Goal: Task Accomplishment & Management: Use online tool/utility

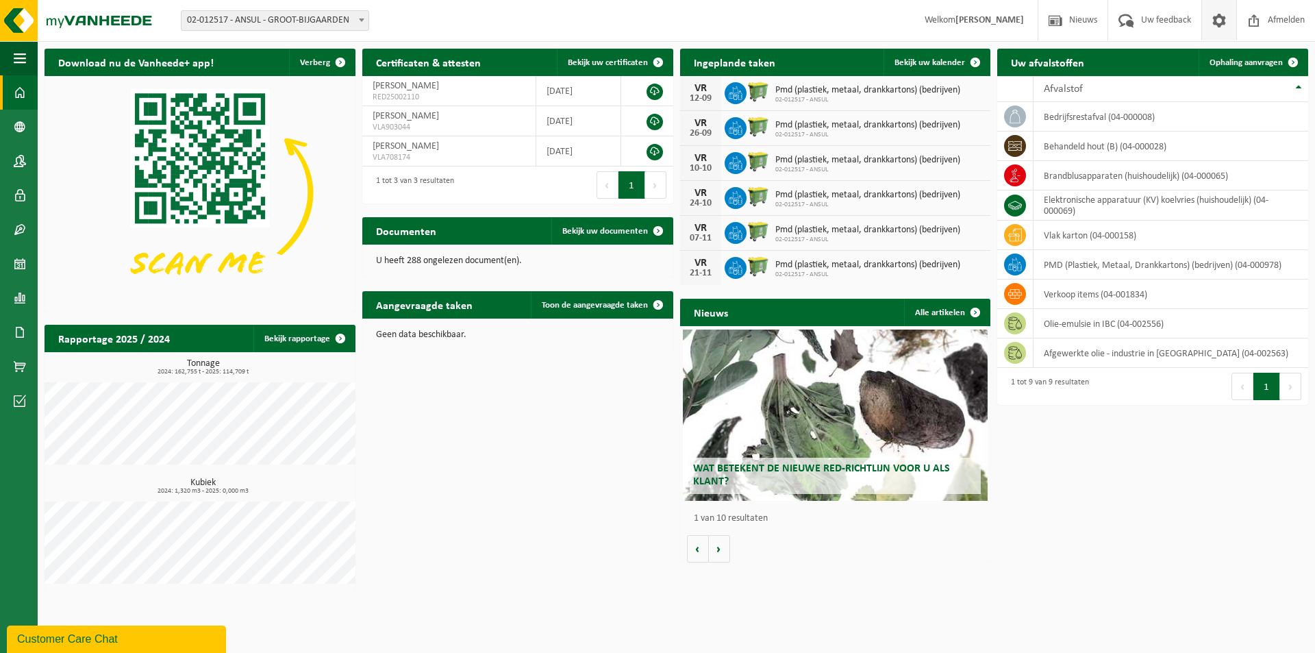
click at [1220, 21] on span at bounding box center [1219, 20] width 21 height 40
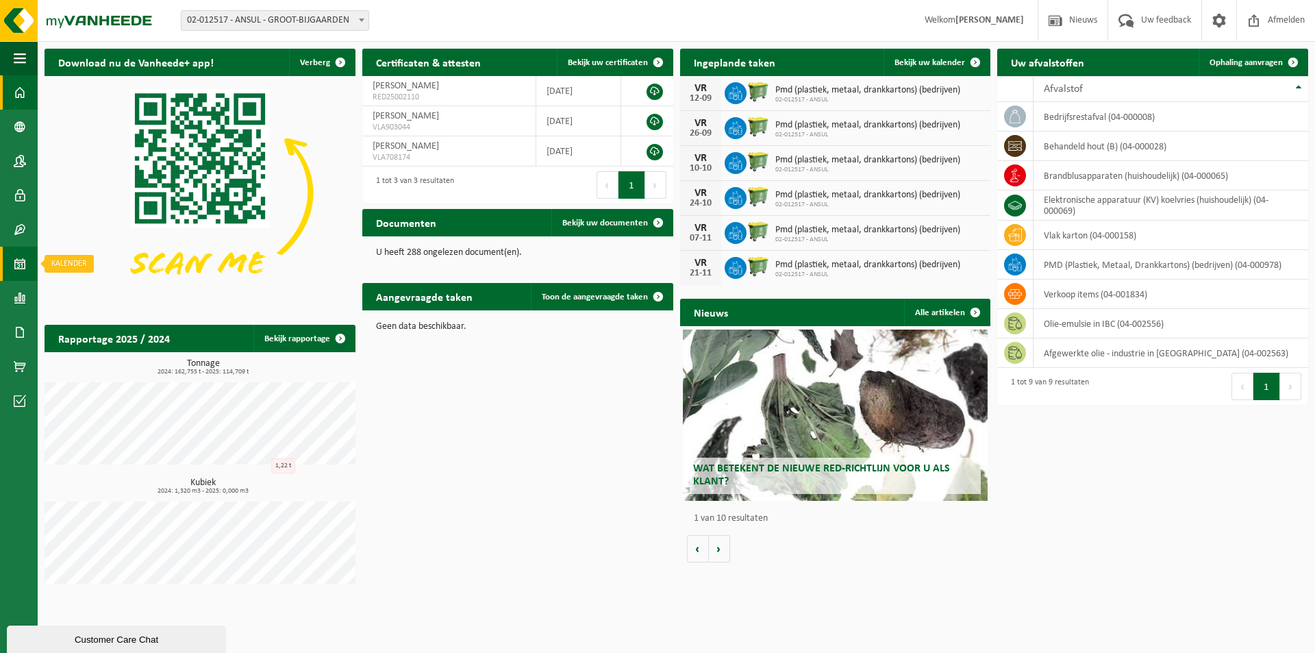
click at [16, 259] on span at bounding box center [20, 264] width 12 height 34
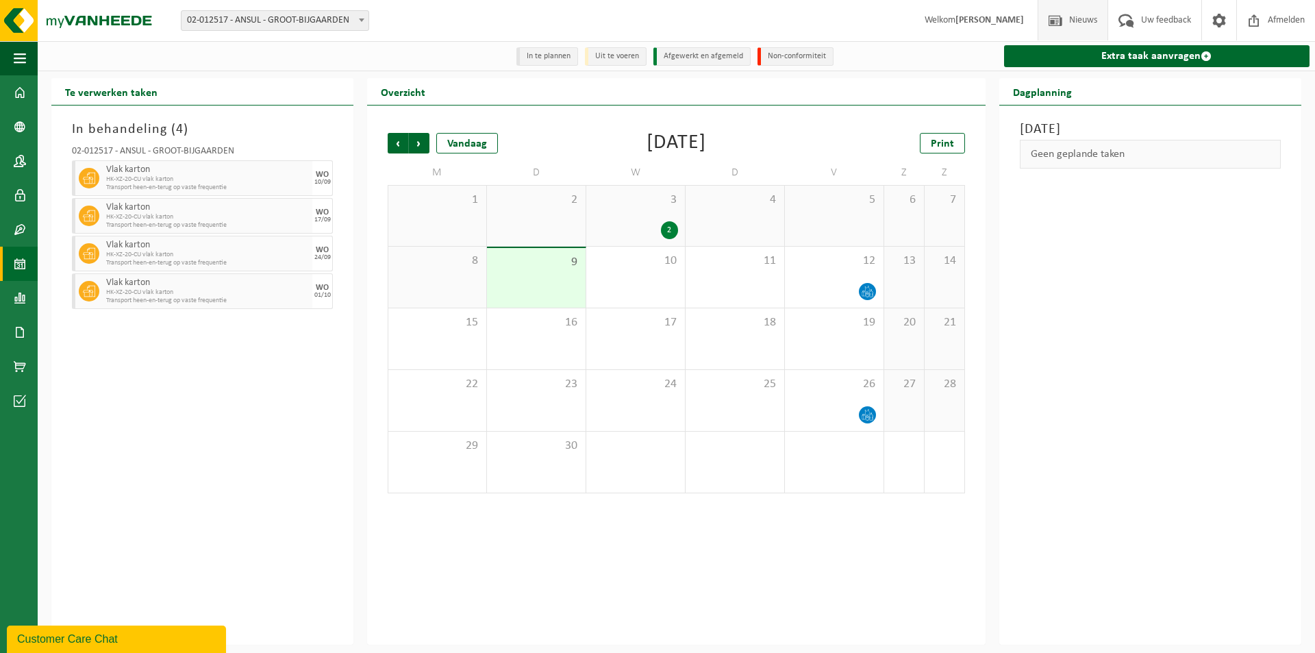
click at [1087, 18] on span "Nieuws" at bounding box center [1082, 20] width 35 height 40
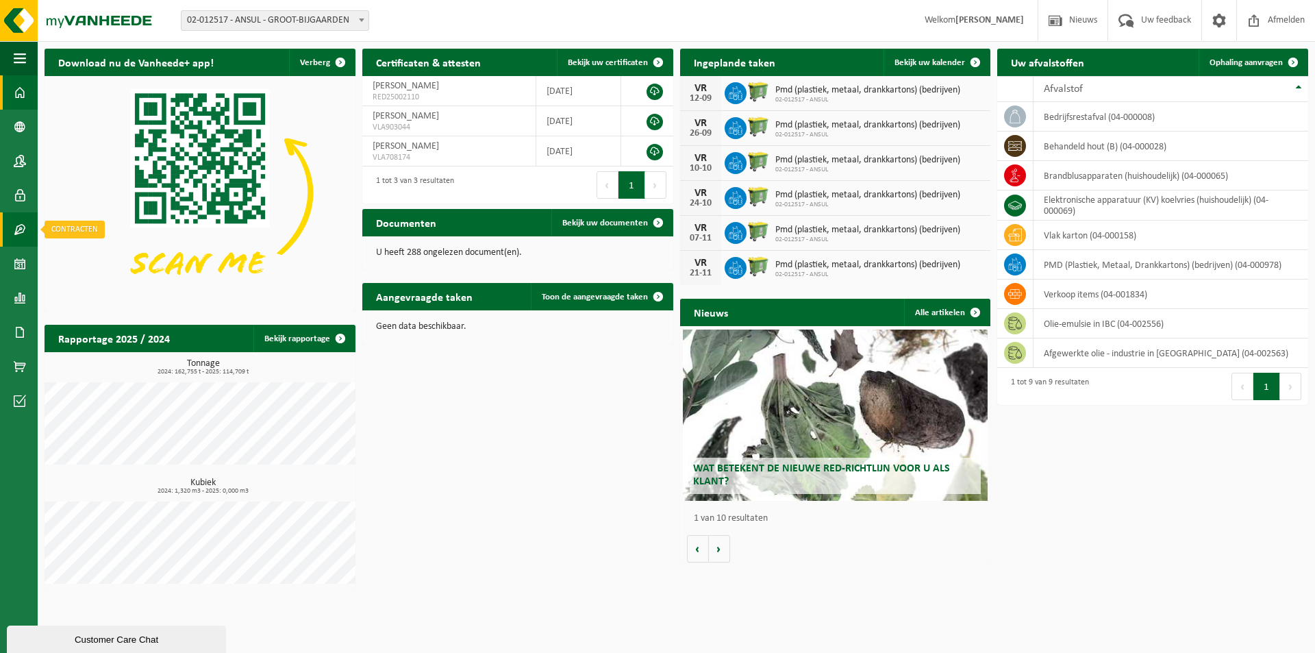
click at [23, 227] on span at bounding box center [20, 229] width 12 height 34
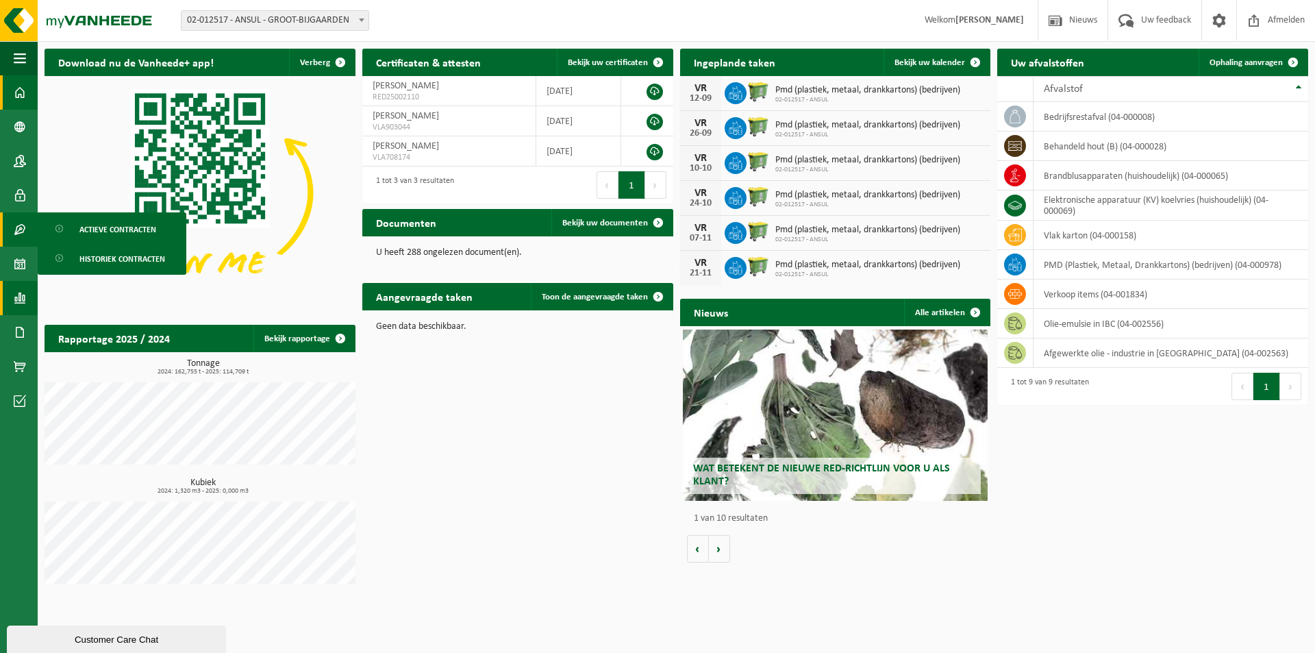
click at [14, 294] on span at bounding box center [20, 298] width 12 height 34
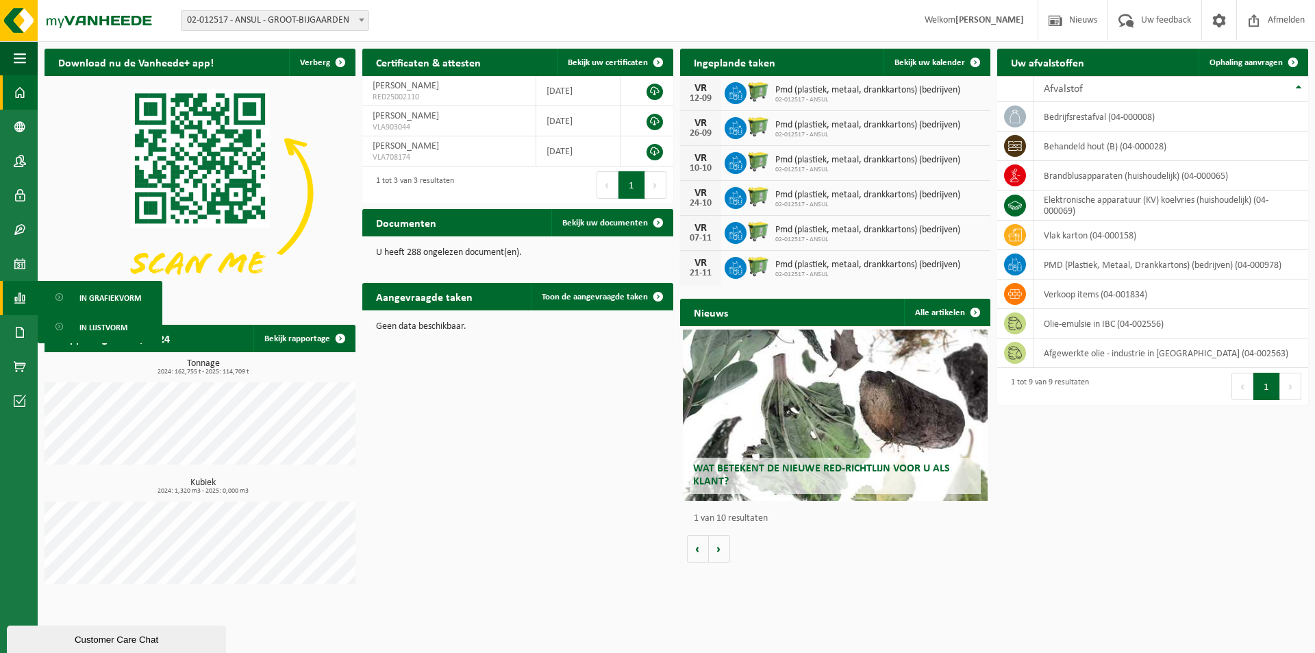
click at [14, 294] on span at bounding box center [20, 298] width 12 height 34
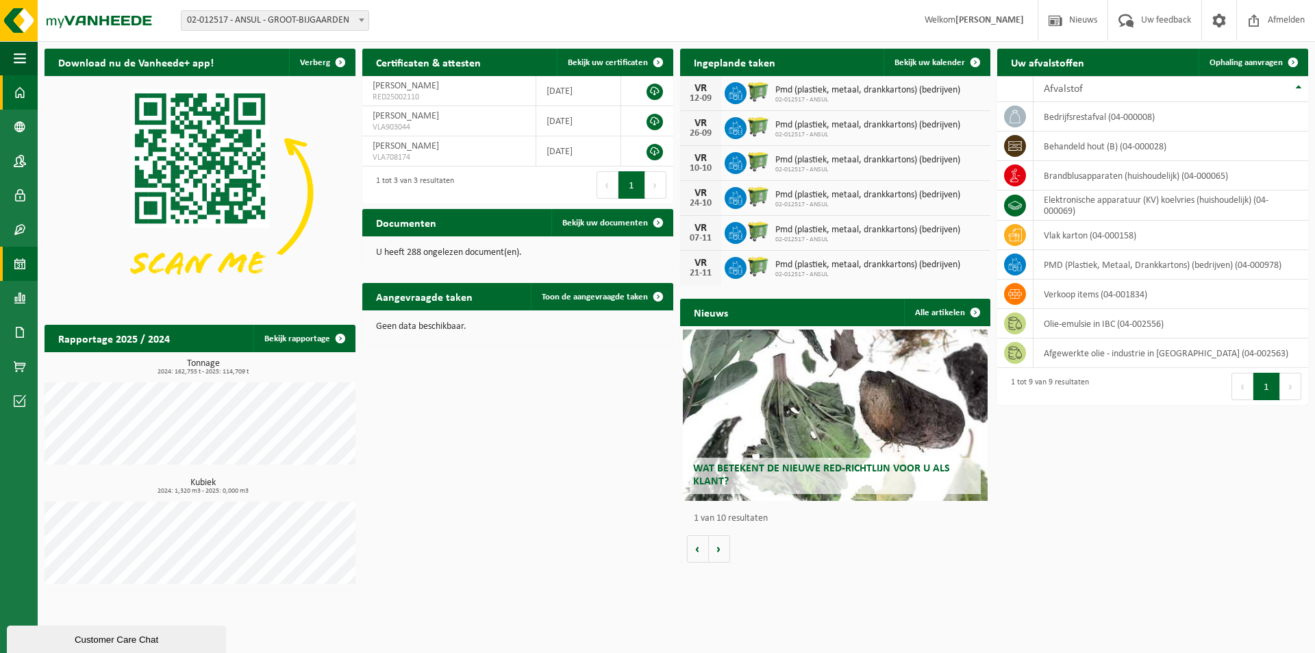
click at [23, 260] on span at bounding box center [20, 264] width 12 height 34
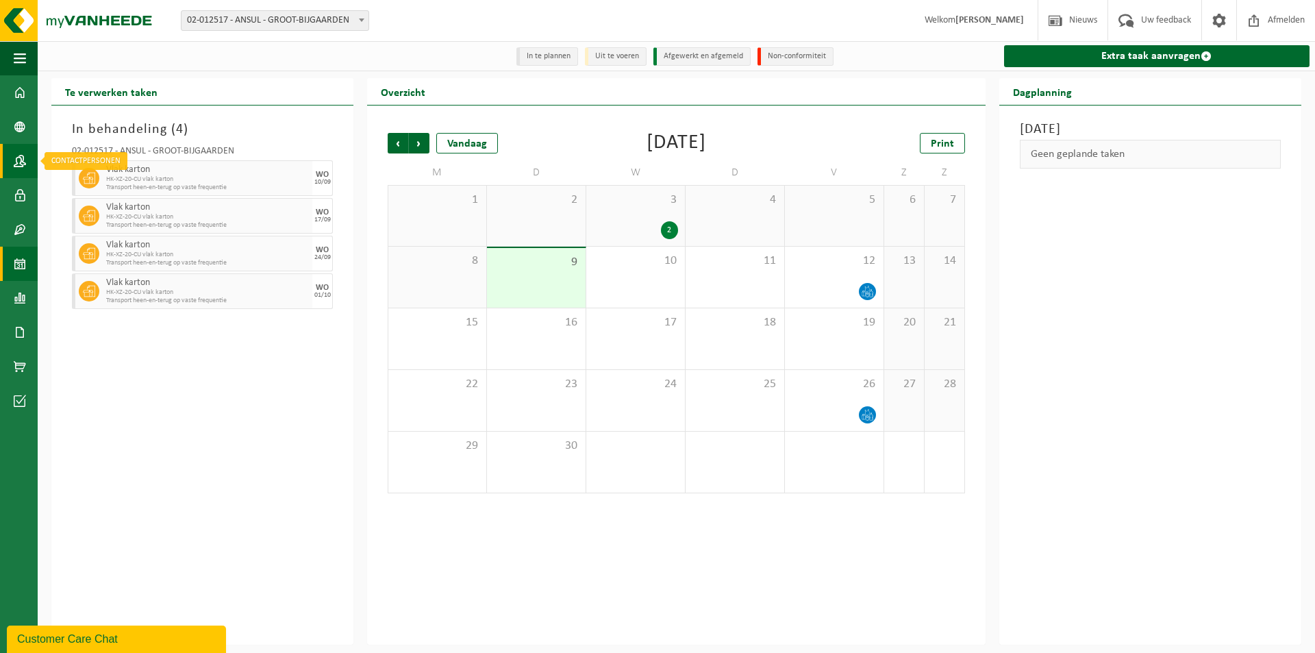
click at [17, 155] on span at bounding box center [20, 161] width 12 height 34
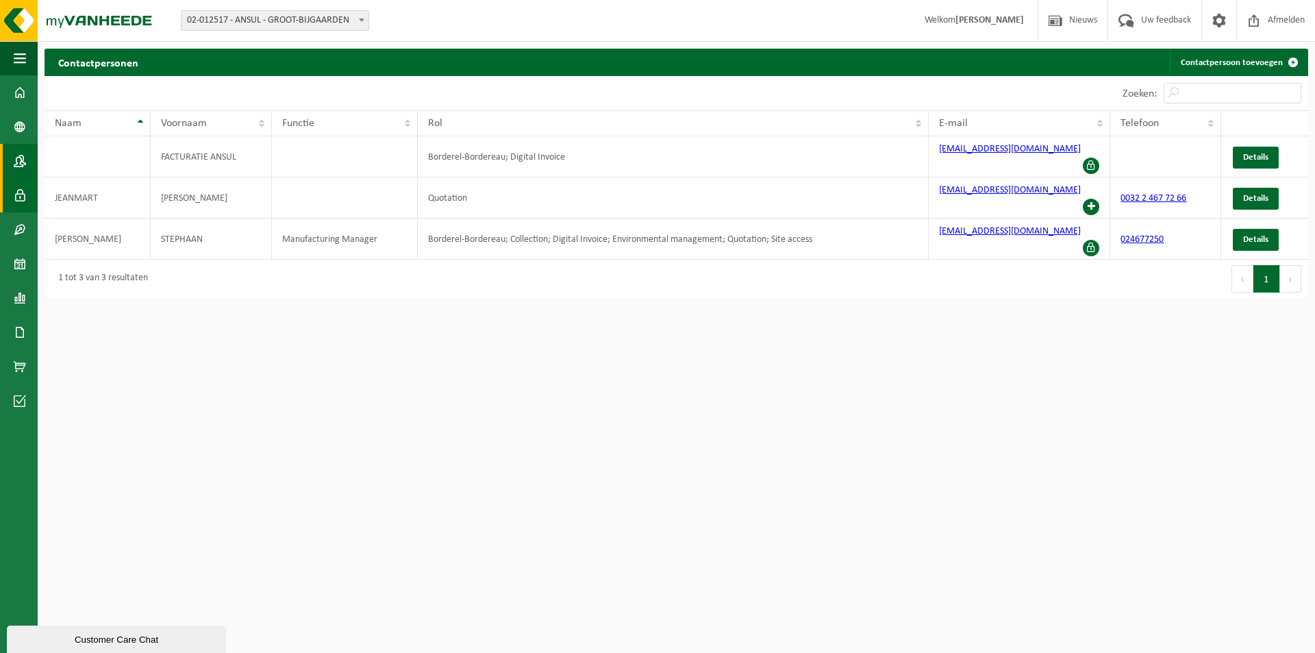
click at [20, 185] on span at bounding box center [20, 195] width 12 height 34
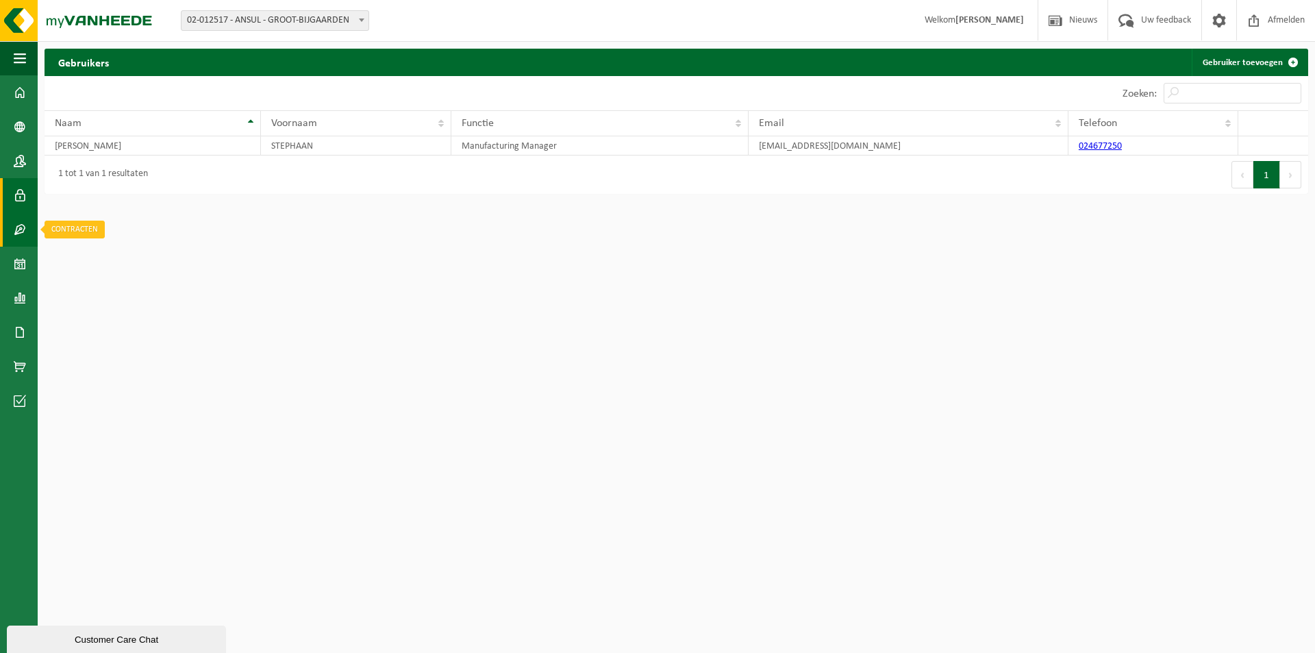
click at [20, 223] on span at bounding box center [20, 229] width 12 height 34
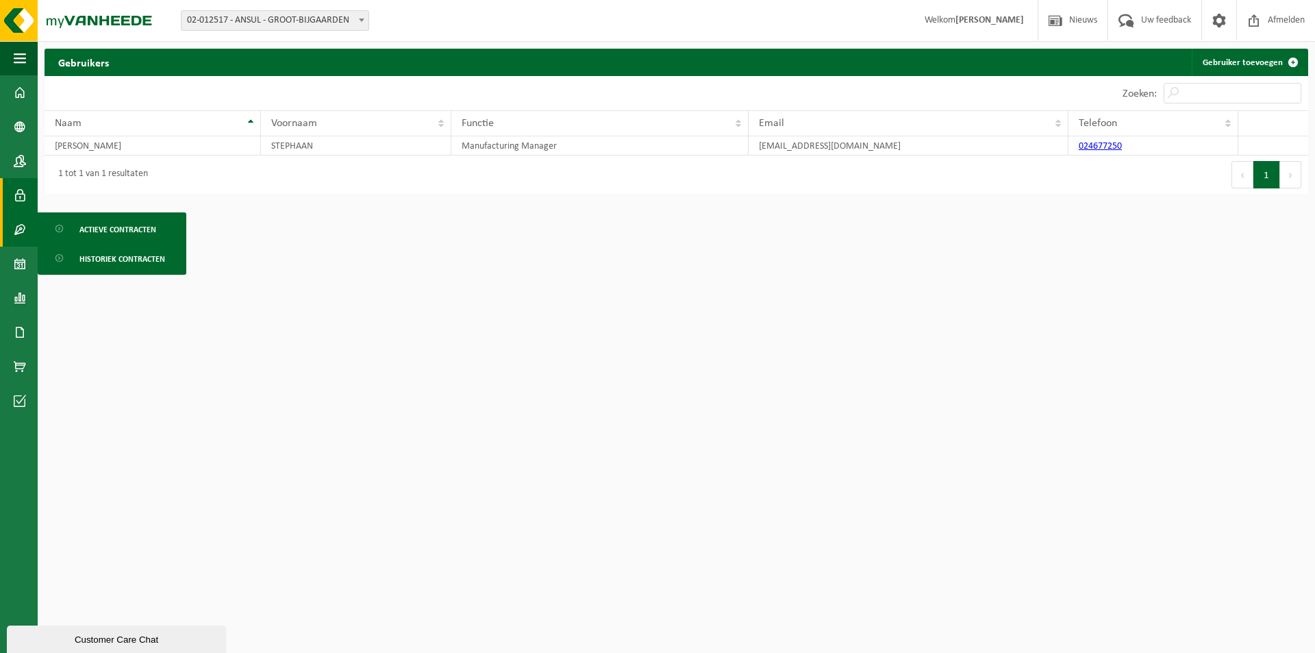
click at [20, 223] on span at bounding box center [20, 229] width 12 height 34
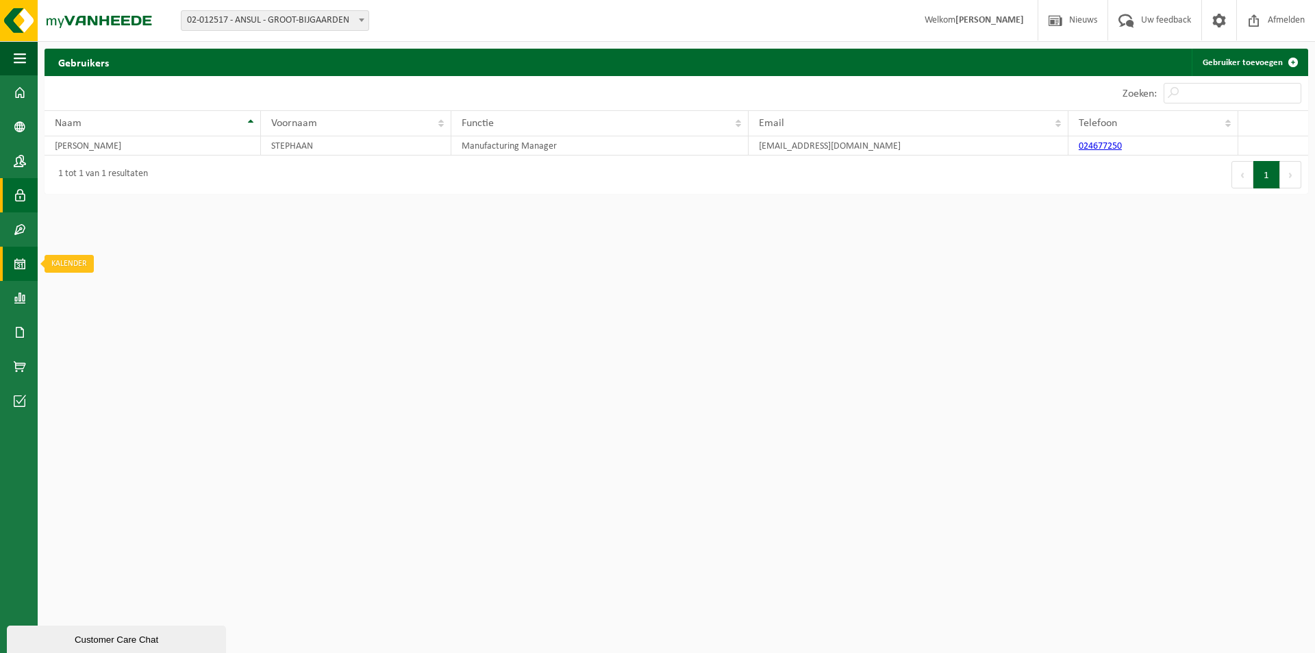
click at [20, 257] on span at bounding box center [20, 264] width 12 height 34
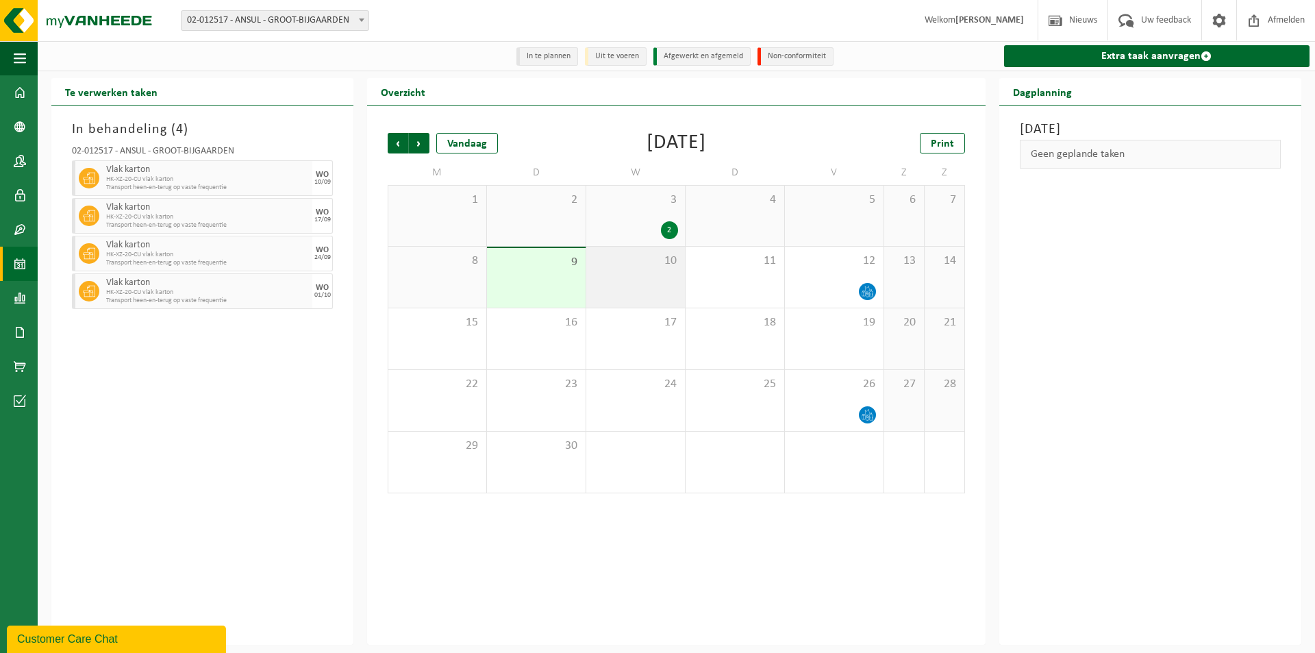
click at [619, 277] on div "10" at bounding box center [635, 277] width 99 height 61
click at [1127, 152] on div "Geen geplande taken" at bounding box center [1150, 154] width 261 height 29
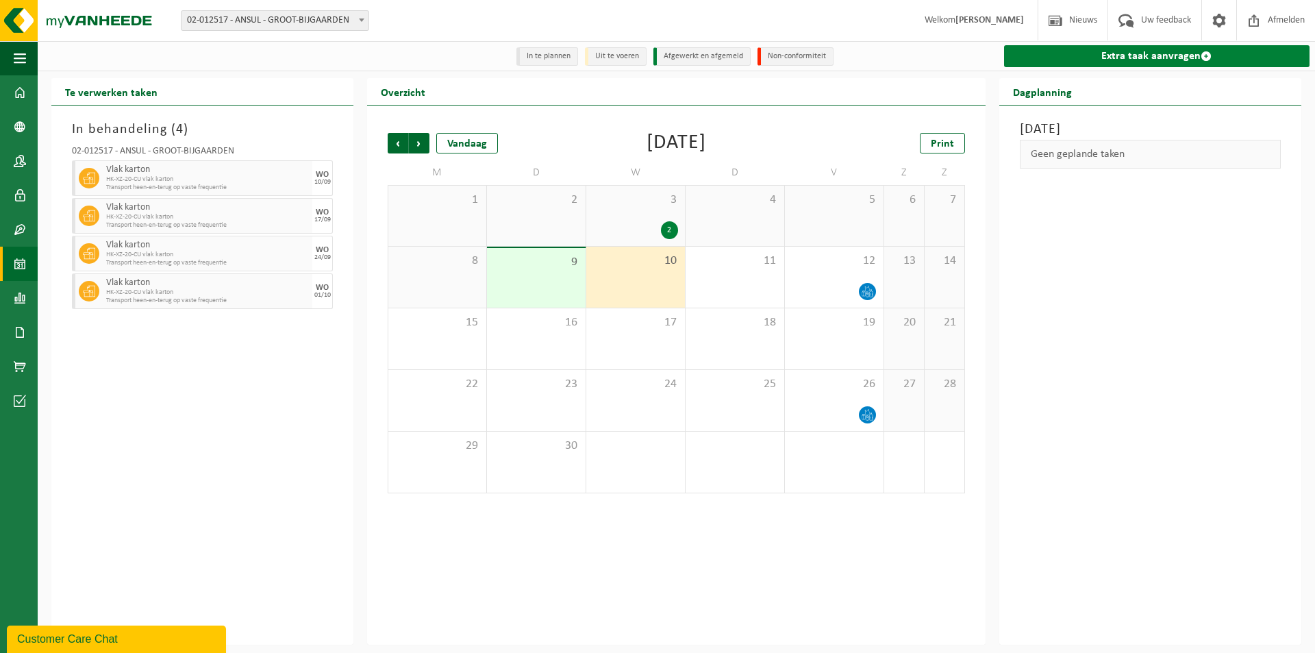
click at [1215, 54] on link "Extra taak aanvragen" at bounding box center [1156, 56] width 305 height 22
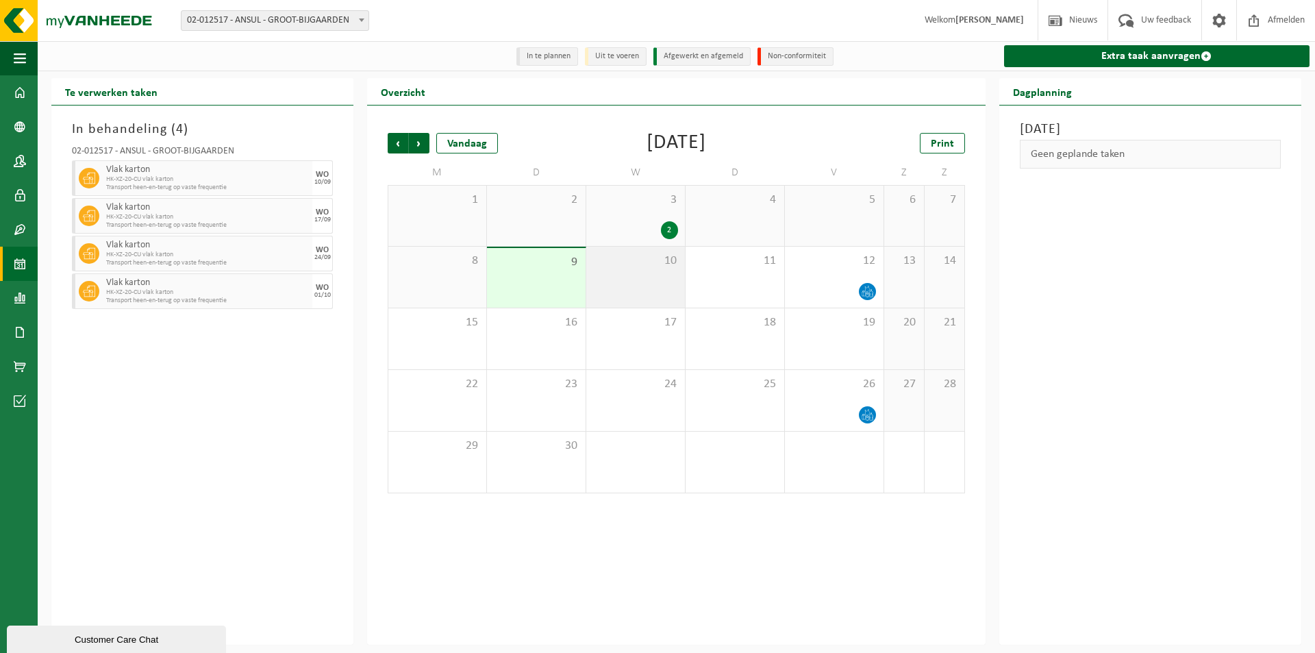
click at [626, 276] on div "10" at bounding box center [635, 277] width 99 height 61
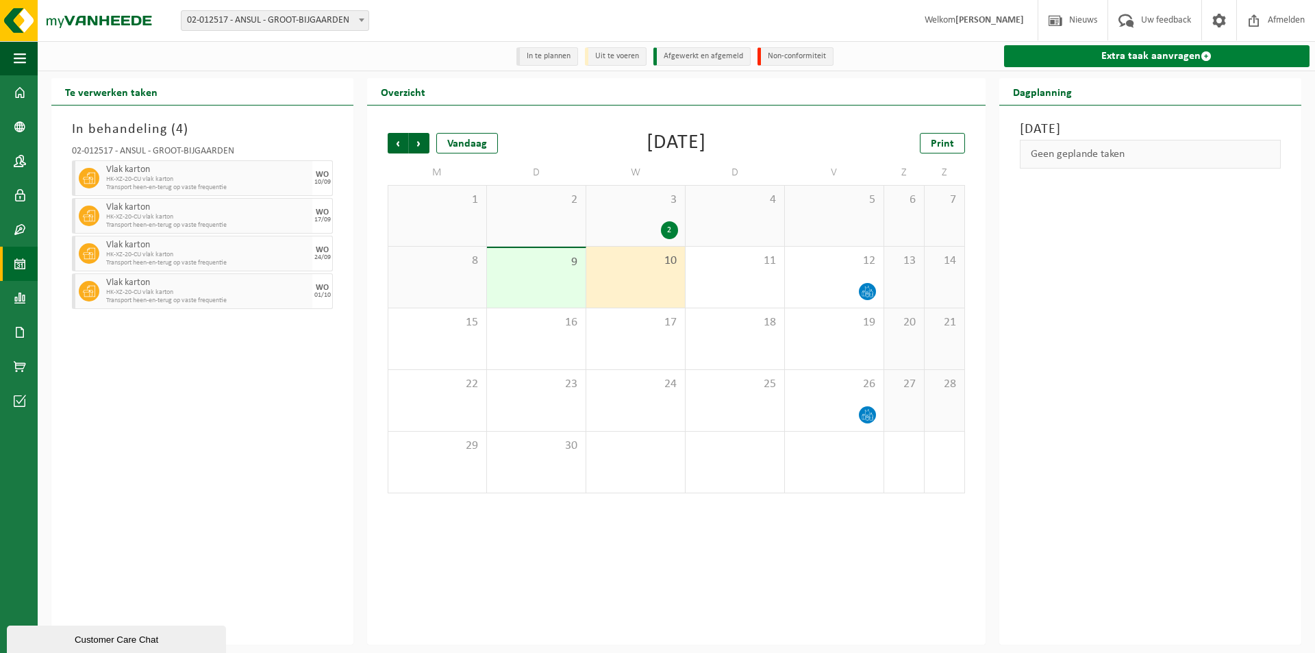
click at [1209, 53] on span at bounding box center [1205, 56] width 11 height 11
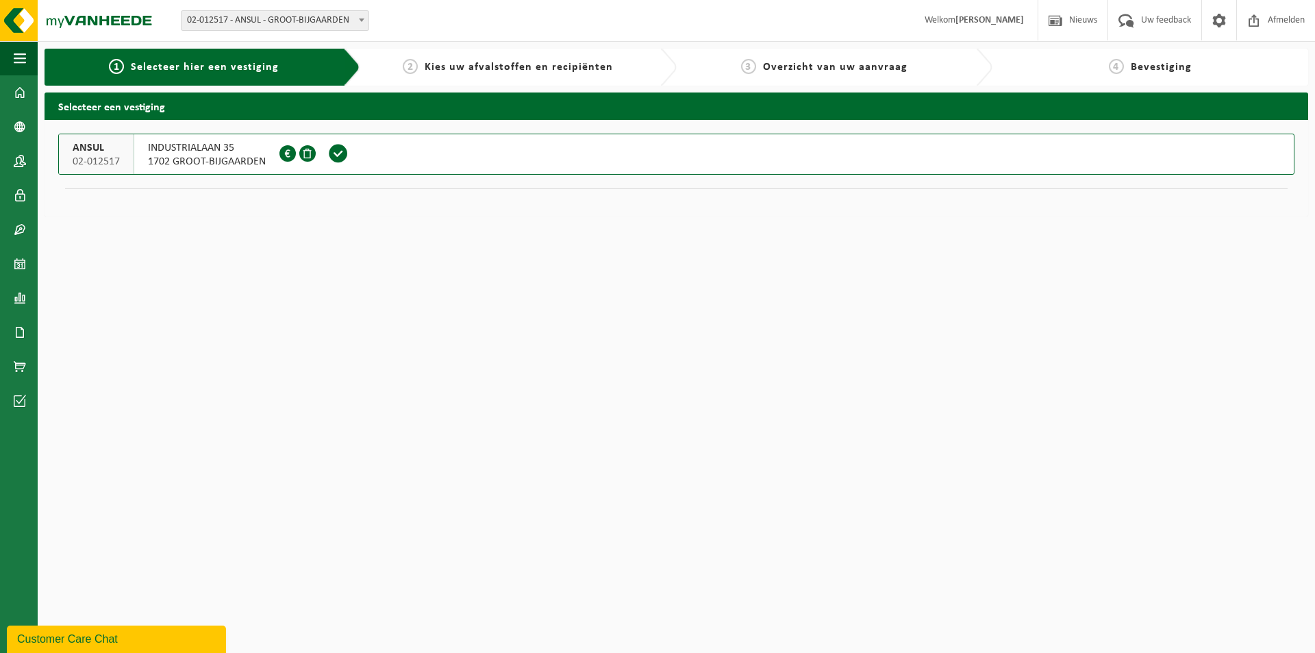
click at [341, 152] on span at bounding box center [338, 153] width 21 height 21
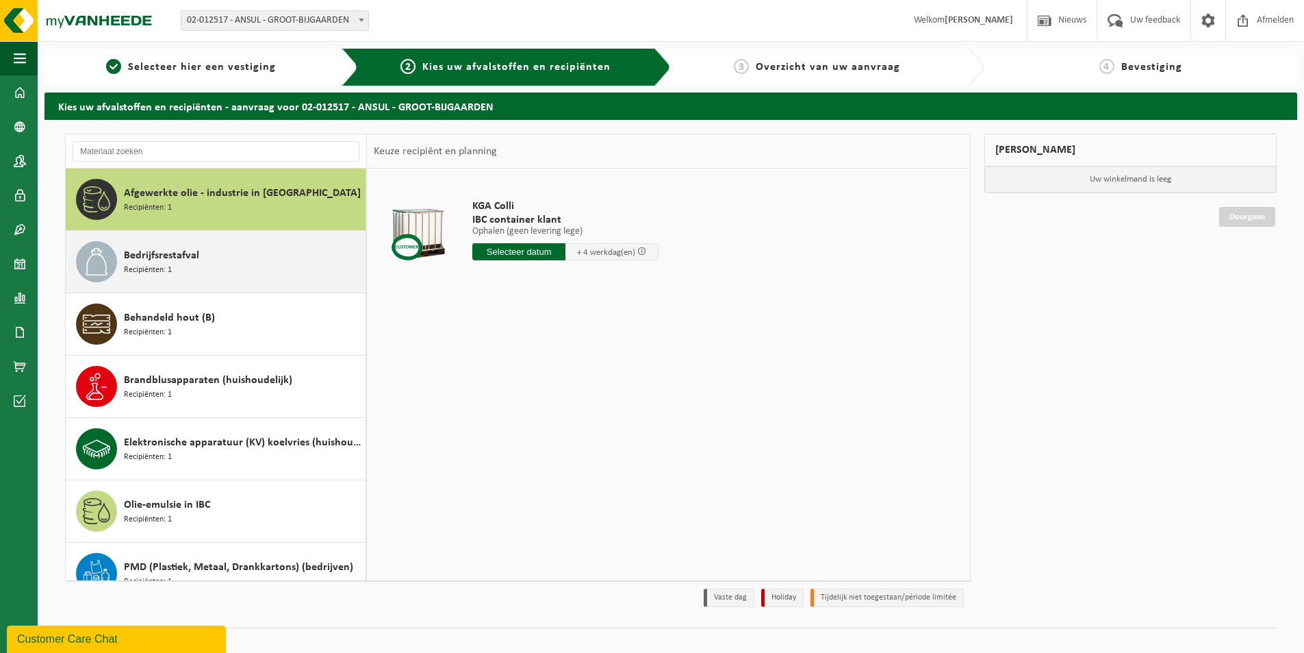
click at [197, 253] on span "Bedrijfsrestafval" at bounding box center [161, 255] width 75 height 16
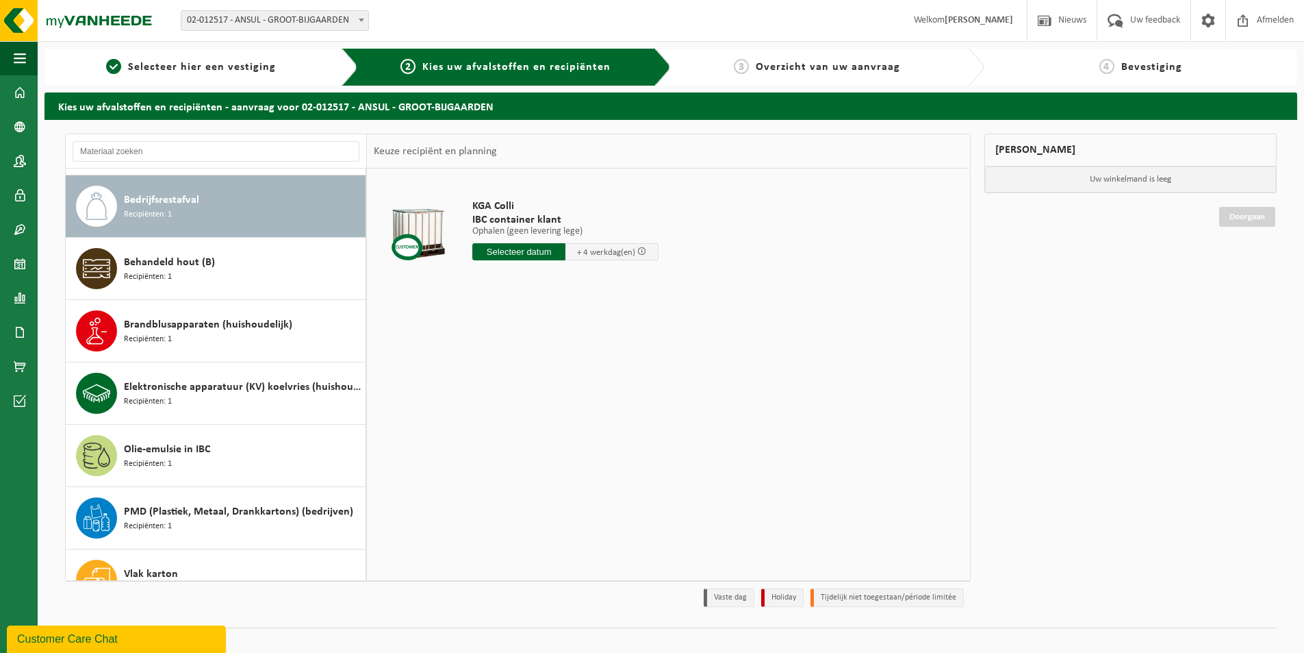
scroll to position [62, 0]
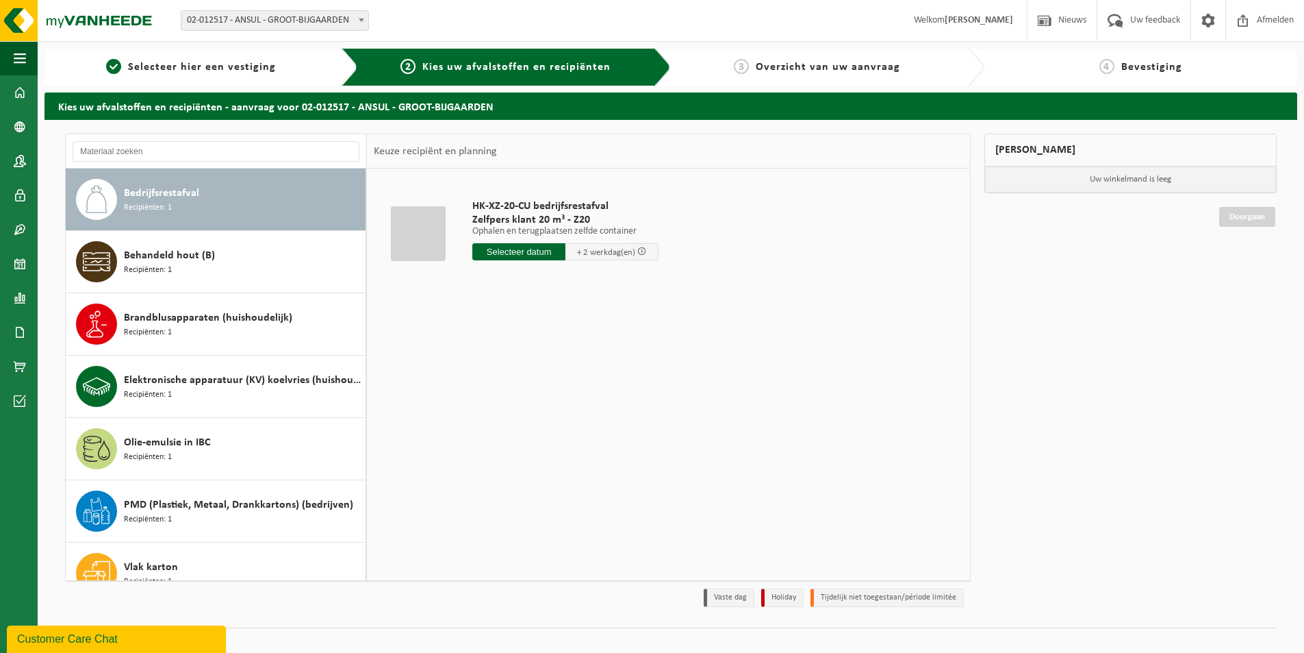
click at [519, 250] on input "text" at bounding box center [518, 251] width 93 height 17
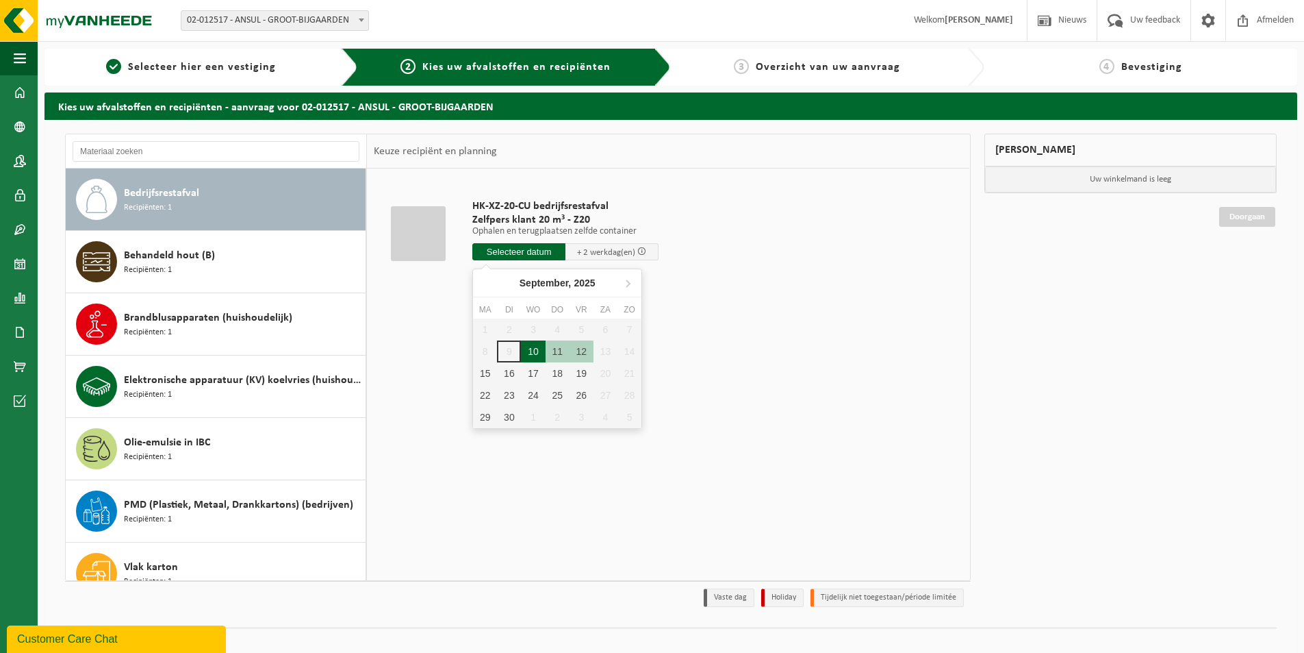
click at [533, 351] on div "10" at bounding box center [533, 351] width 24 height 22
type input "Van 2025-09-10"
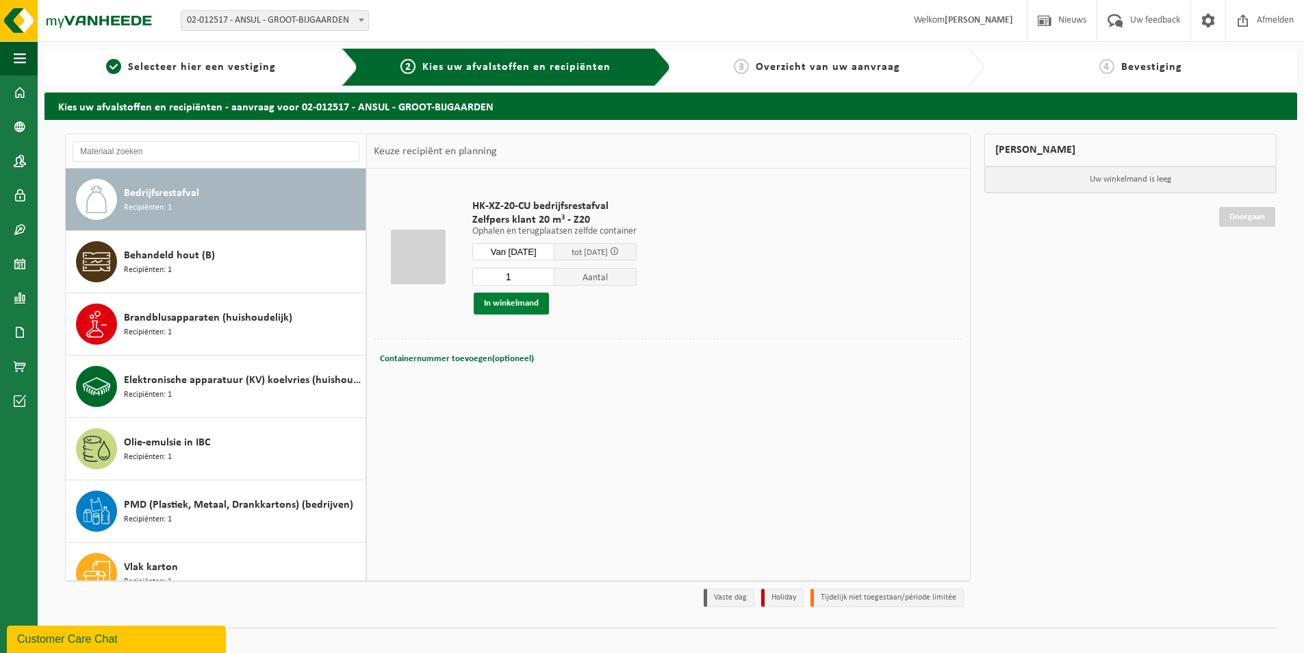
click at [515, 303] on button "In winkelmand" at bounding box center [511, 303] width 75 height 22
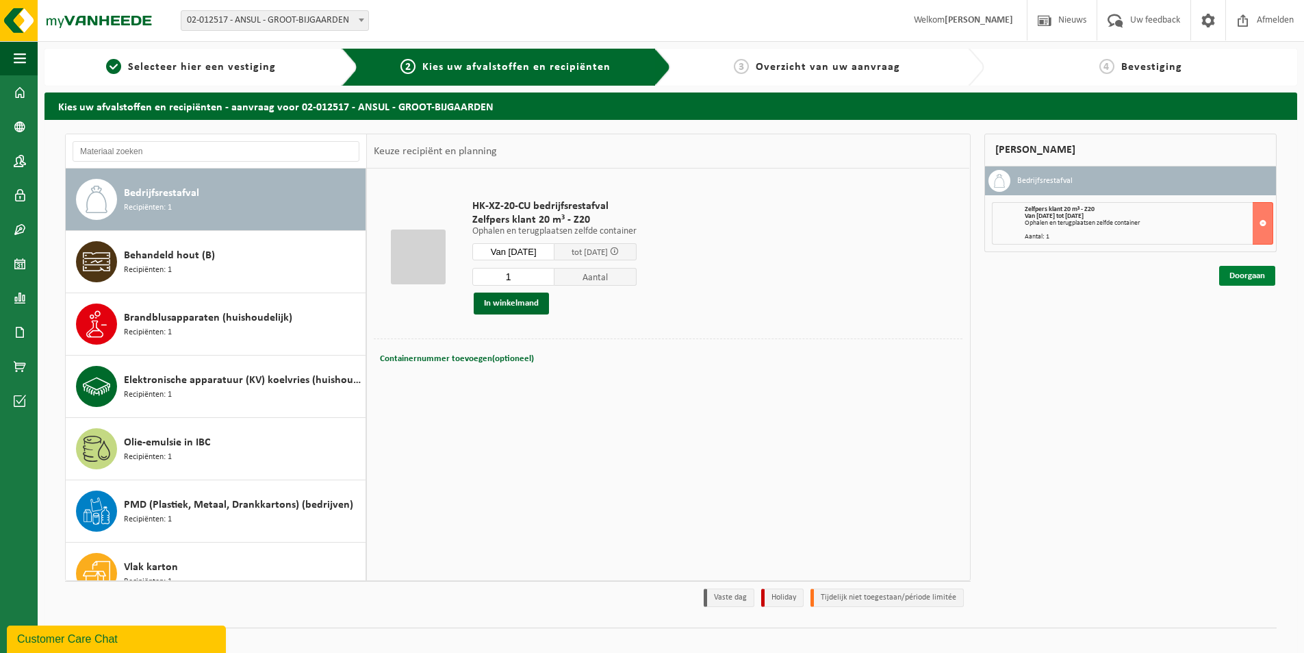
click at [1241, 277] on link "Doorgaan" at bounding box center [1248, 276] width 56 height 20
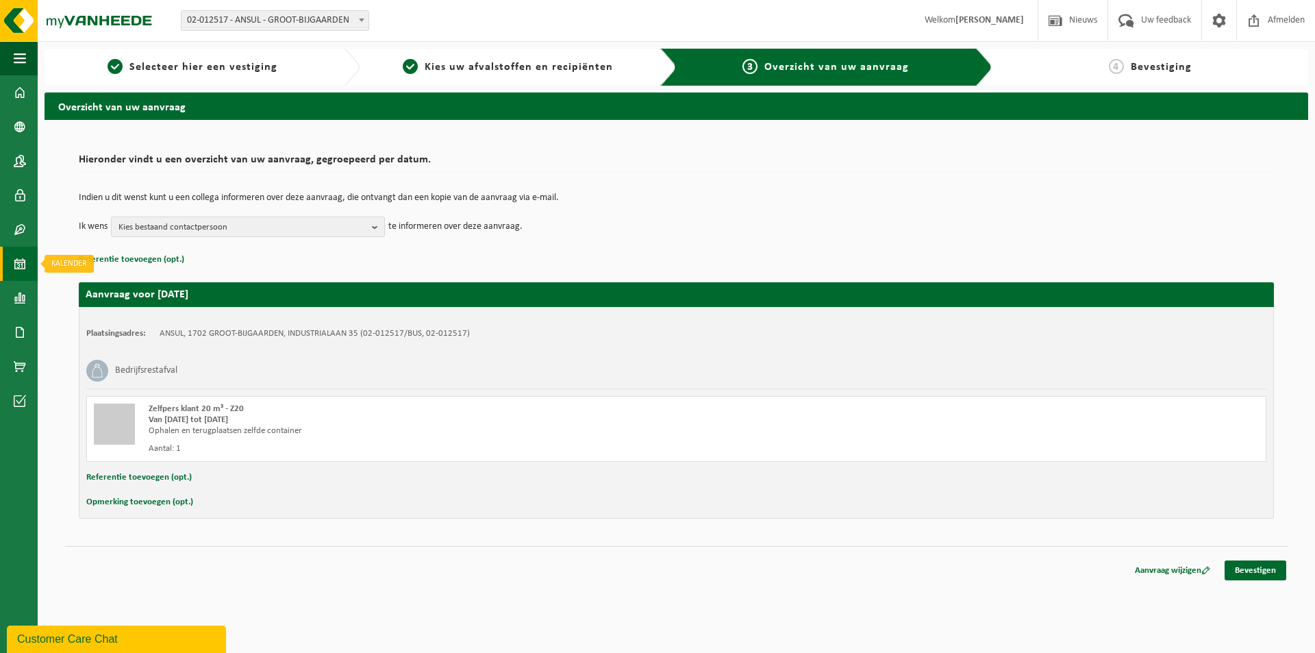
click at [20, 263] on span at bounding box center [20, 264] width 12 height 34
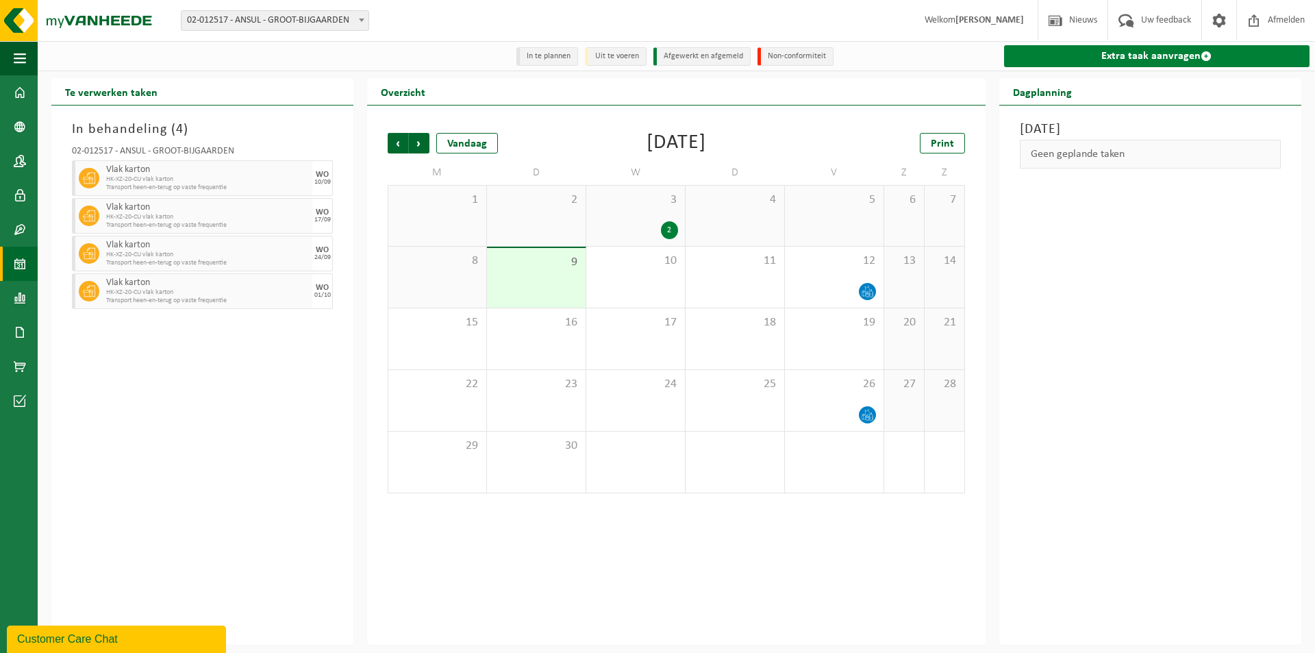
click at [1207, 49] on link "Extra taak aanvragen" at bounding box center [1156, 56] width 305 height 22
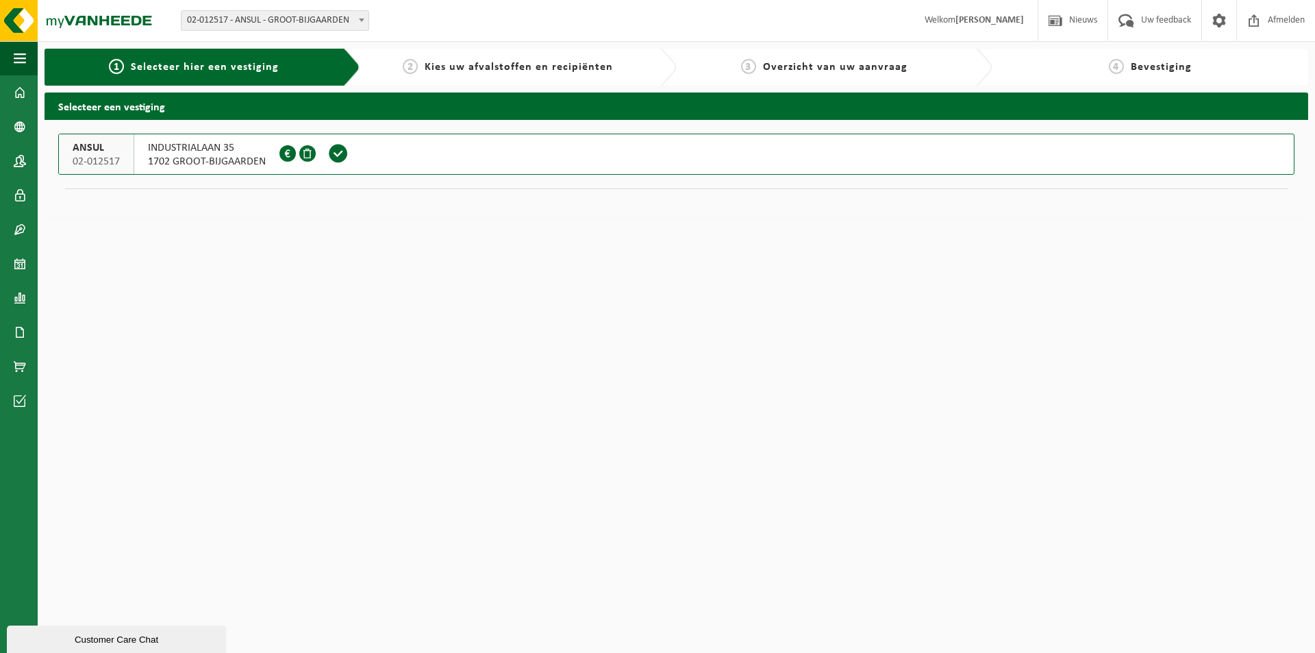
click at [272, 155] on div "INDUSTRIALAAN 35 1702 GROOT-BIJGAARDEN 0860.511.744" at bounding box center [206, 154] width 145 height 40
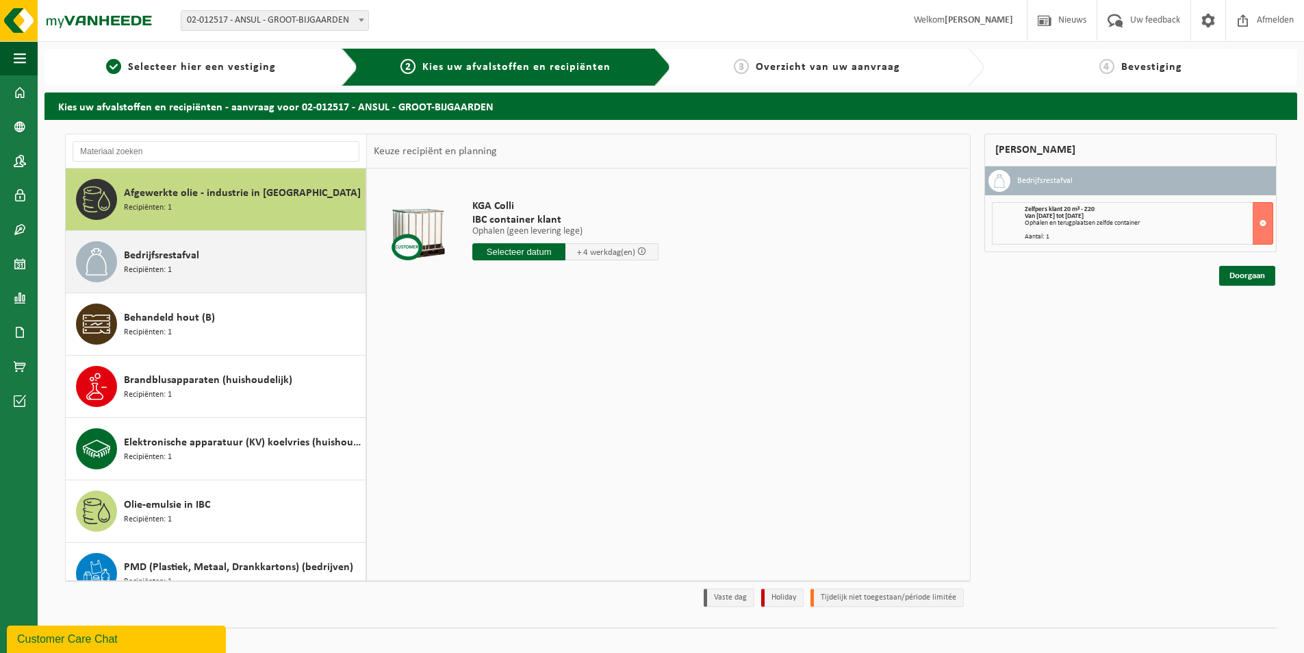
click at [252, 252] on div "Bedrijfsrestafval Recipiënten: 1" at bounding box center [243, 261] width 238 height 41
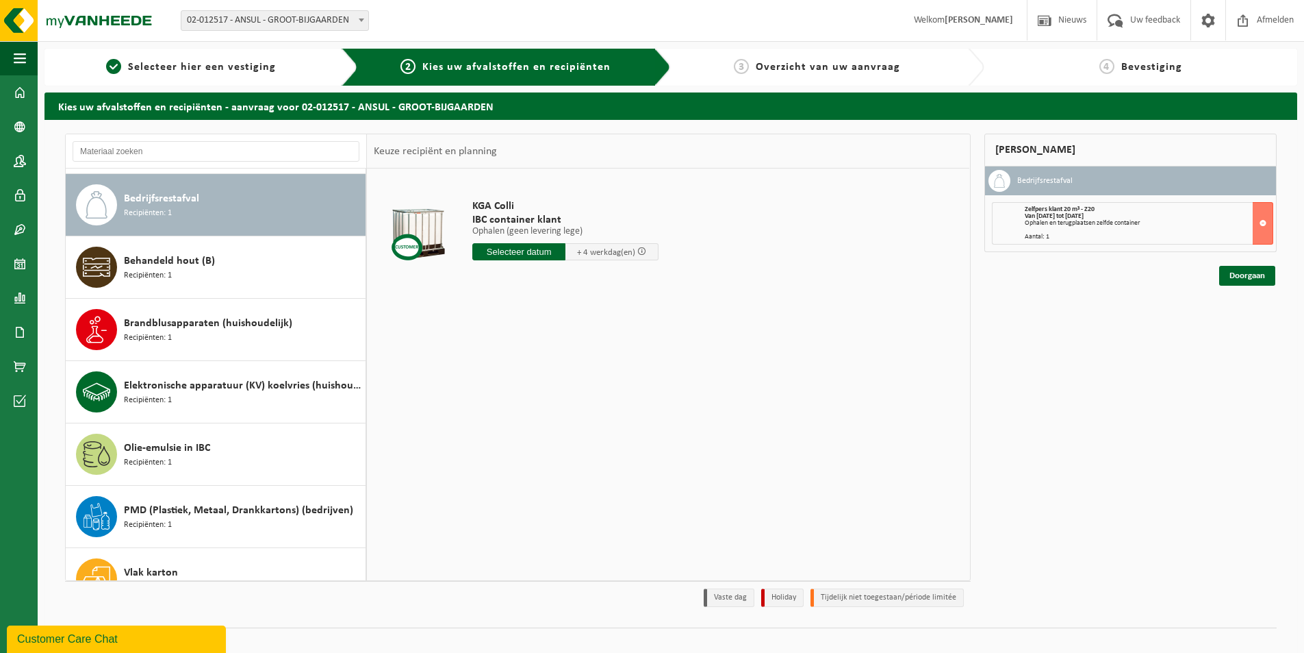
scroll to position [62, 0]
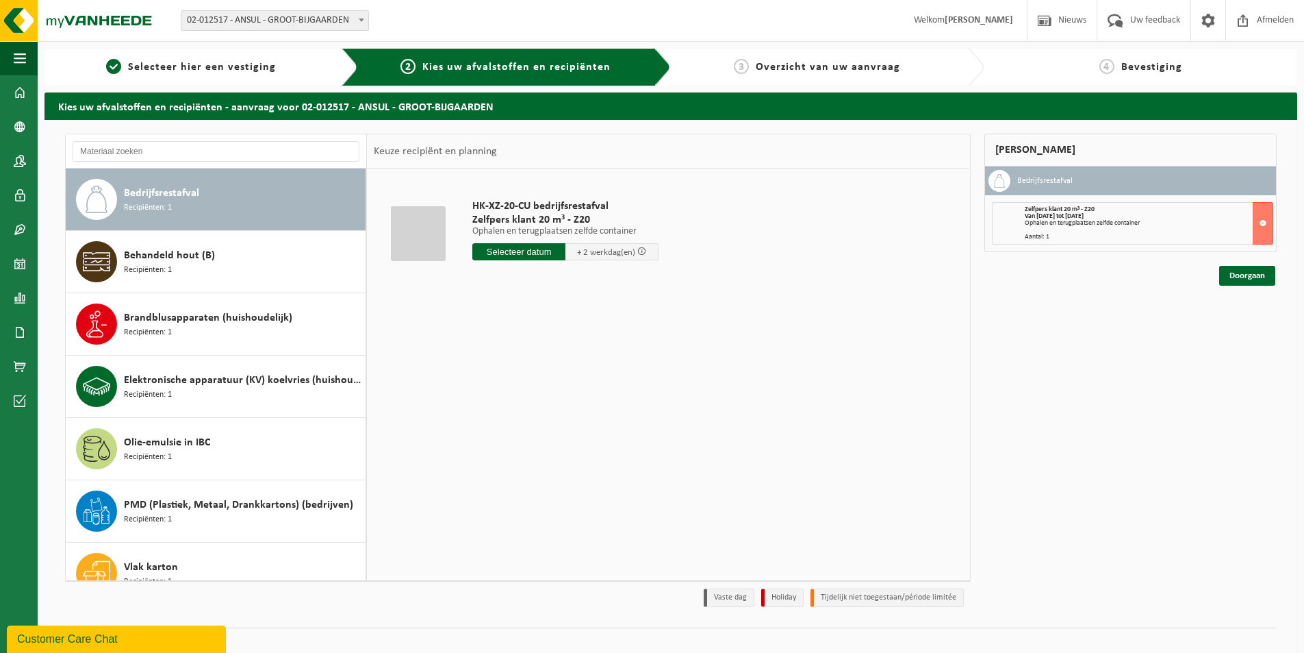
click at [290, 192] on div "Bedrijfsrestafval Recipiënten: 1" at bounding box center [243, 199] width 238 height 41
click at [527, 251] on input "text" at bounding box center [518, 251] width 93 height 17
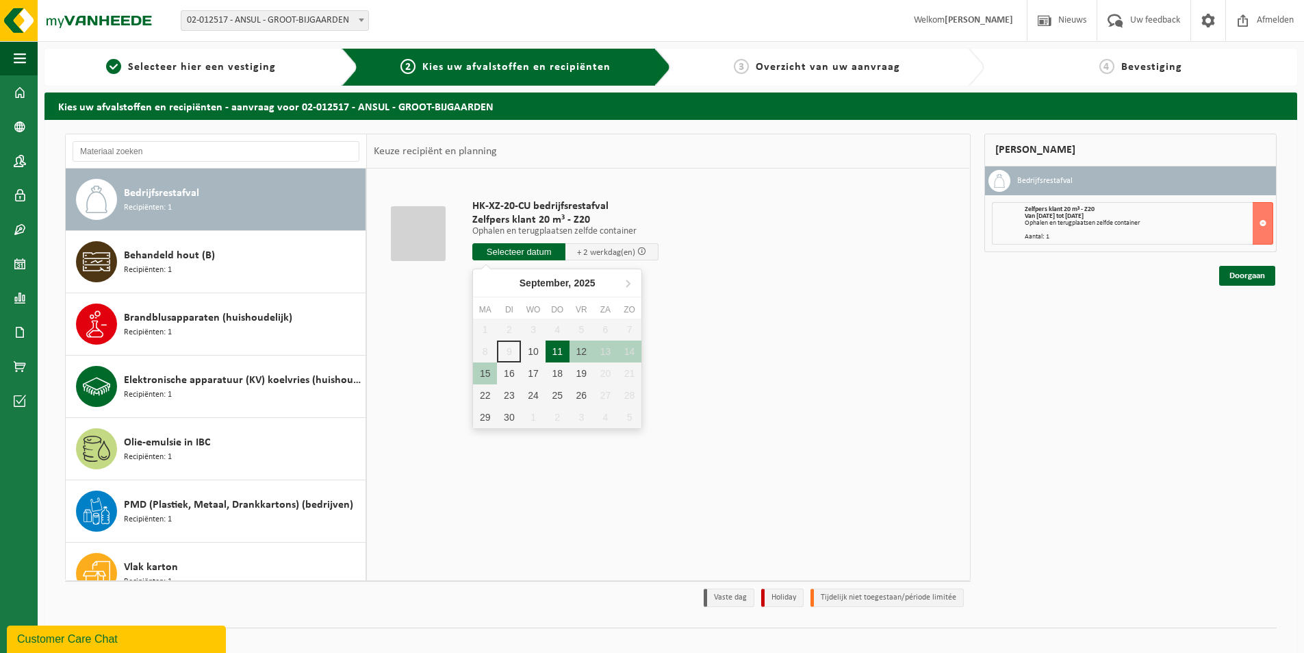
click at [557, 347] on div "11" at bounding box center [558, 351] width 24 height 22
type input "Van 2025-09-11"
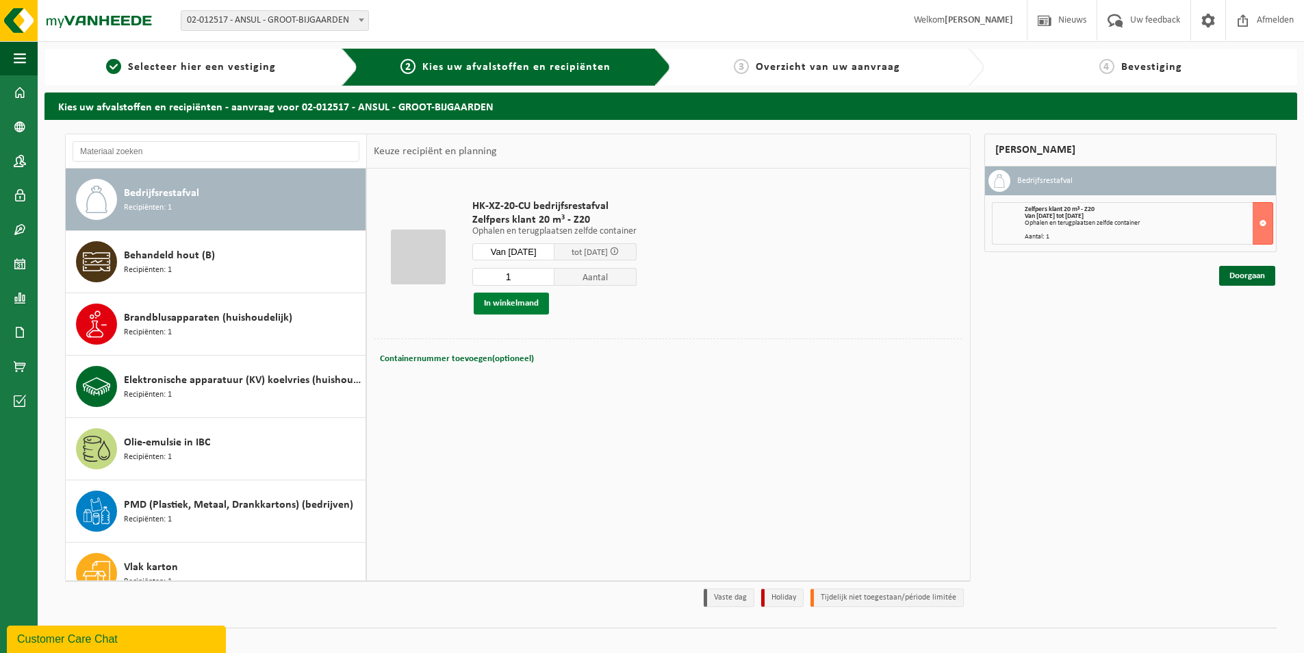
click at [519, 304] on button "In winkelmand" at bounding box center [511, 303] width 75 height 22
click at [1261, 266] on button at bounding box center [1263, 272] width 21 height 42
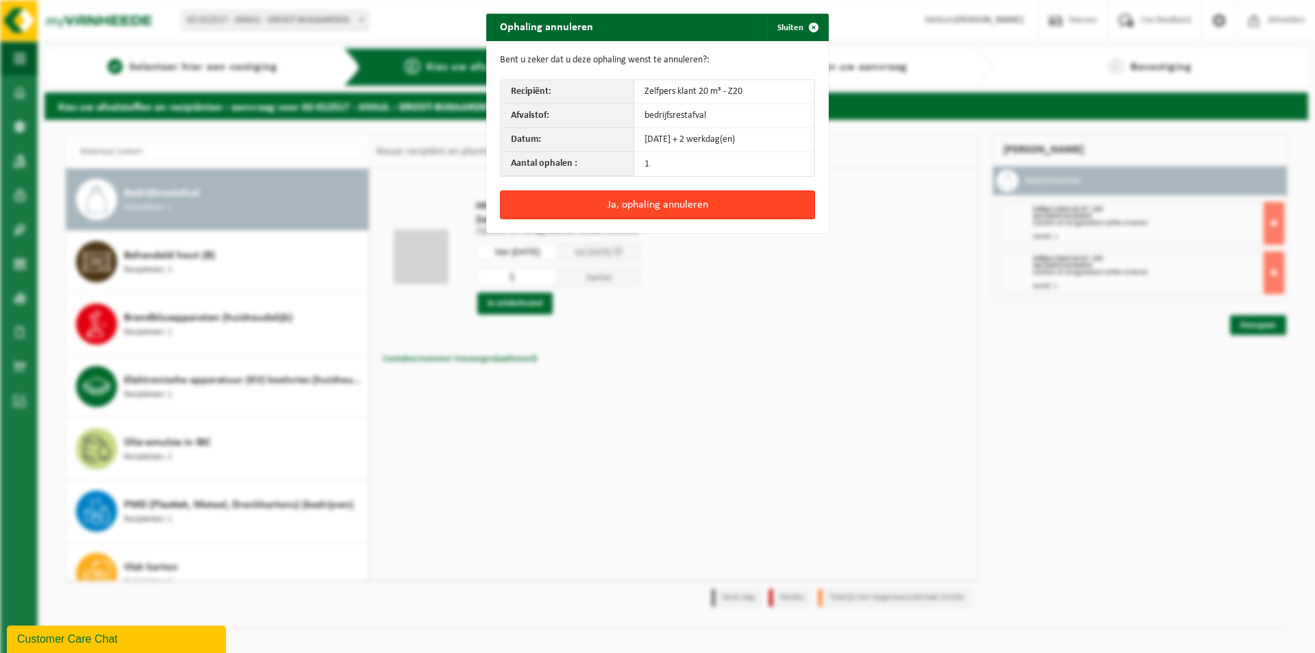
click at [660, 203] on button "Ja, ophaling annuleren" at bounding box center [657, 204] width 315 height 29
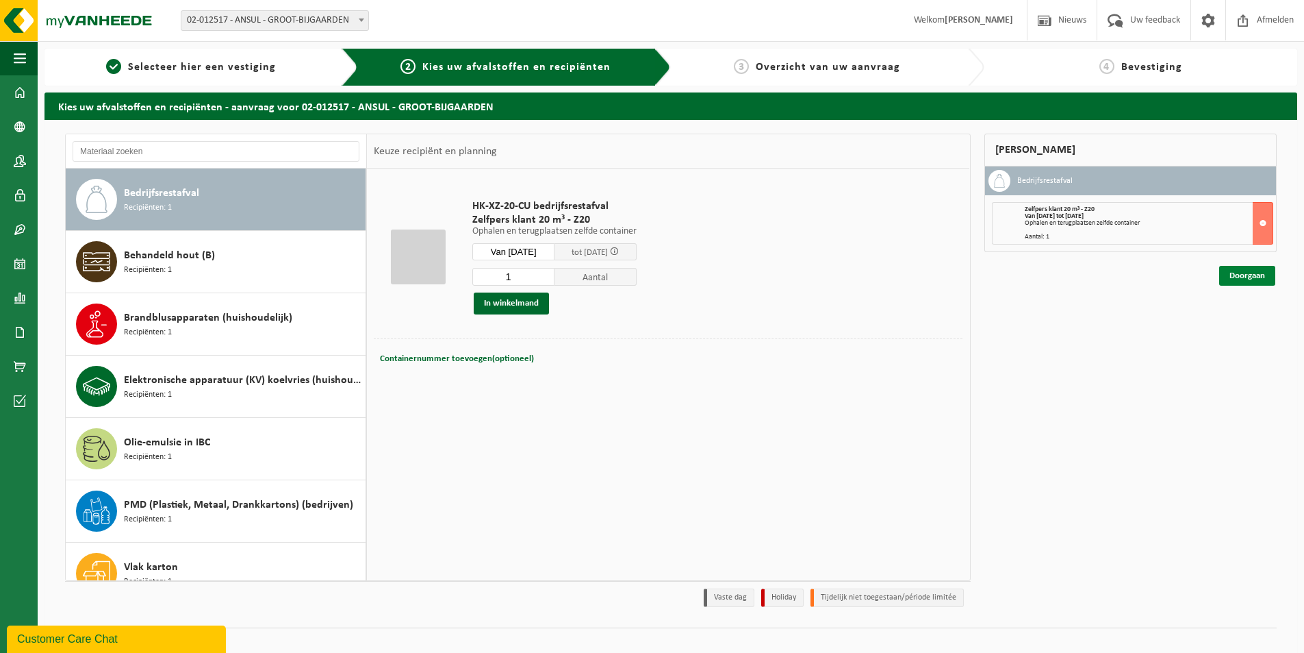
click at [1248, 276] on link "Doorgaan" at bounding box center [1248, 276] width 56 height 20
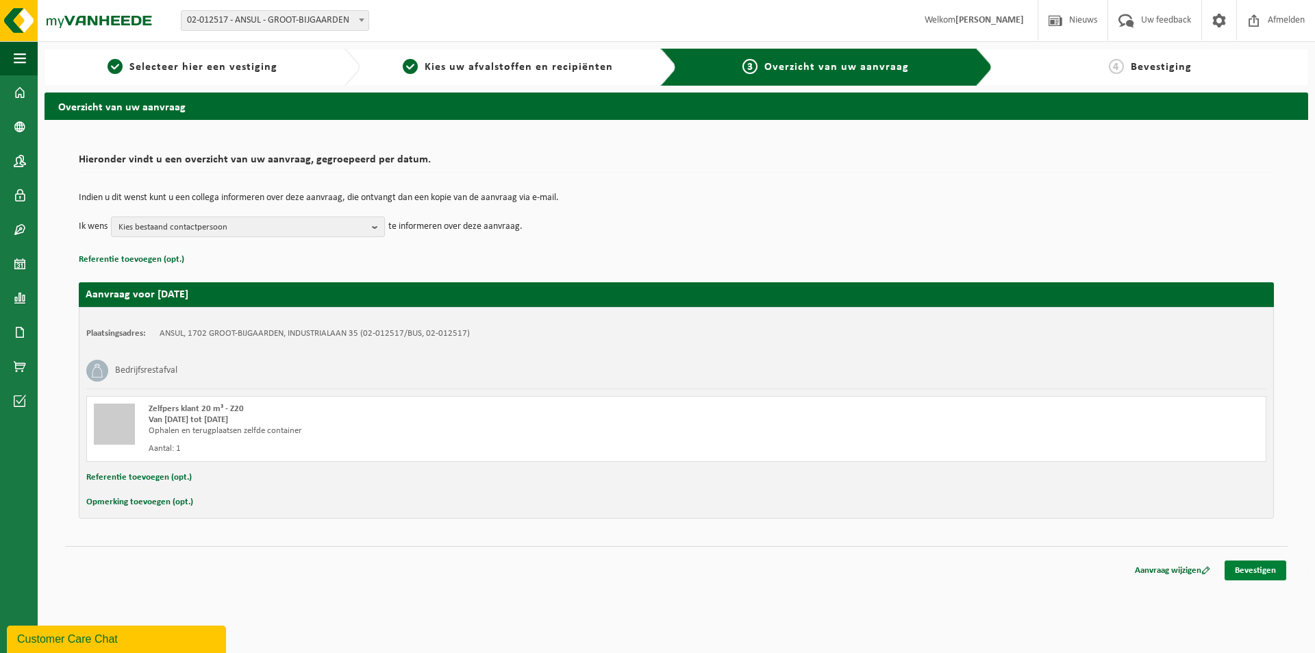
click at [1259, 572] on link "Bevestigen" at bounding box center [1255, 570] width 62 height 20
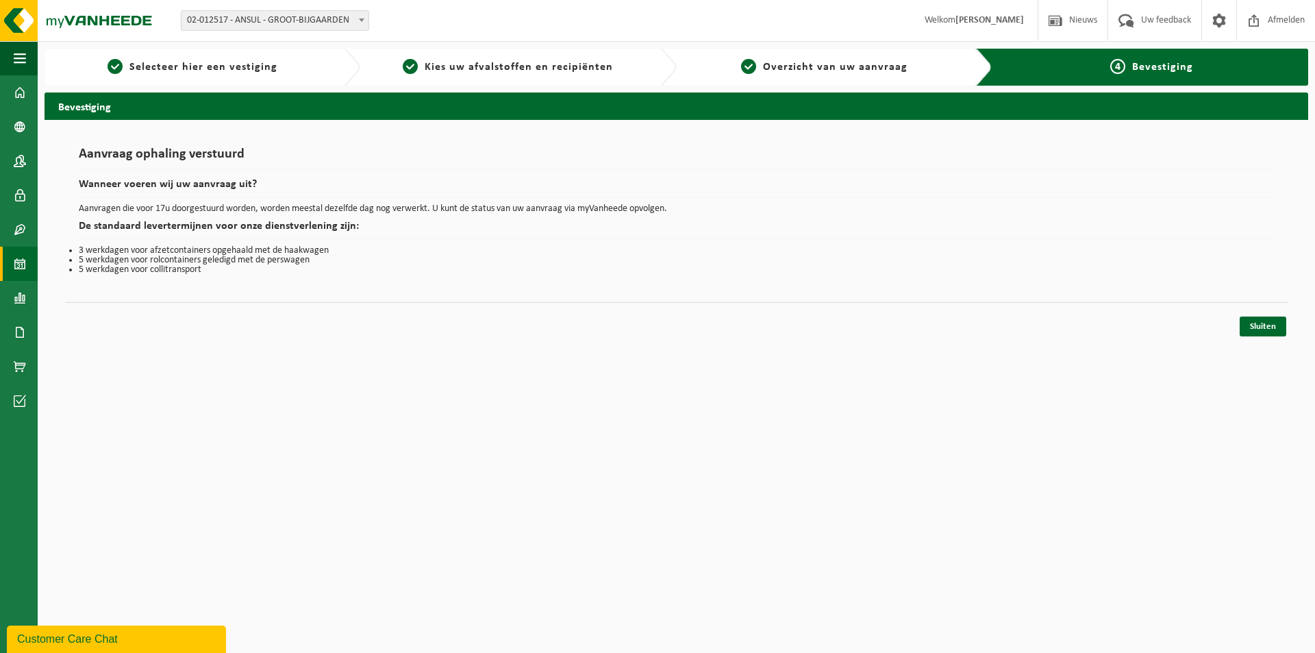
click at [19, 260] on span at bounding box center [20, 264] width 12 height 34
